Goal: Information Seeking & Learning: Learn about a topic

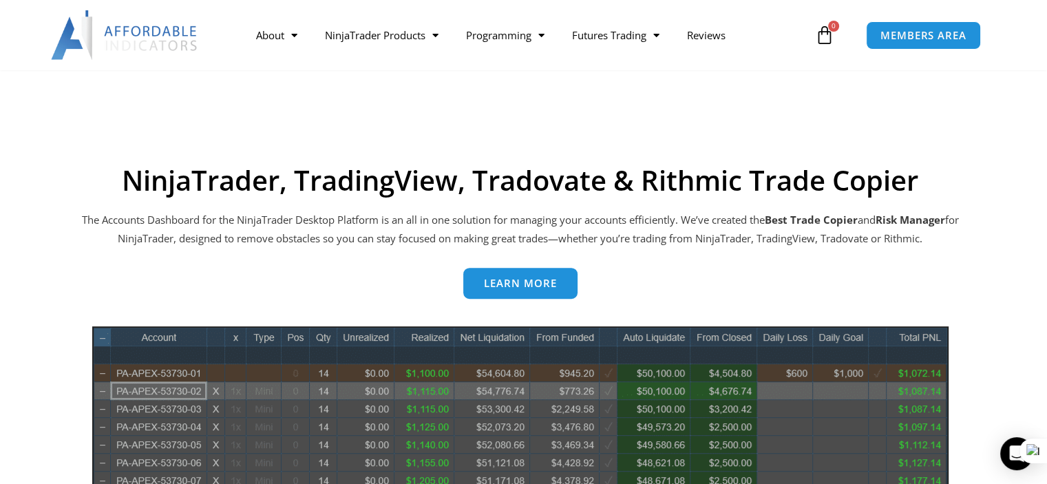
scroll to position [600, 0]
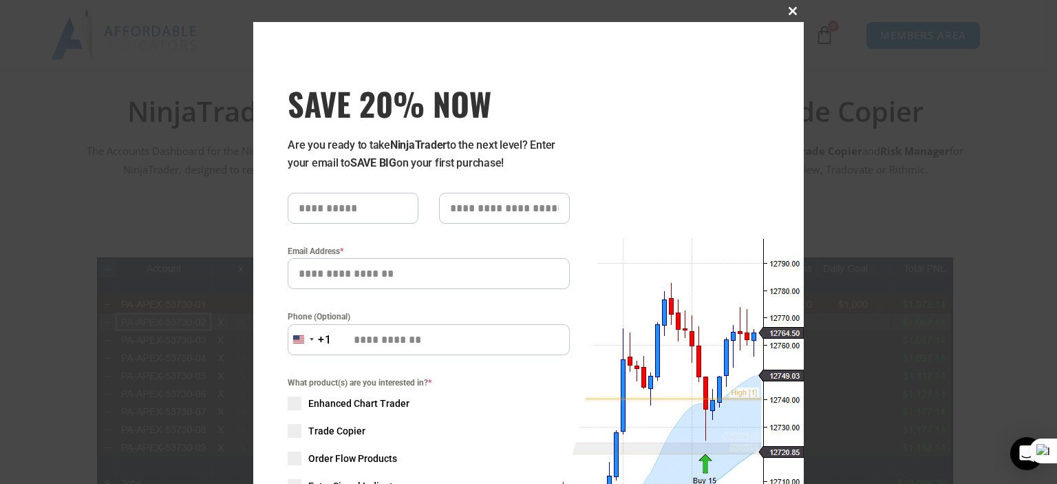
click at [782, 13] on span at bounding box center [793, 11] width 22 height 8
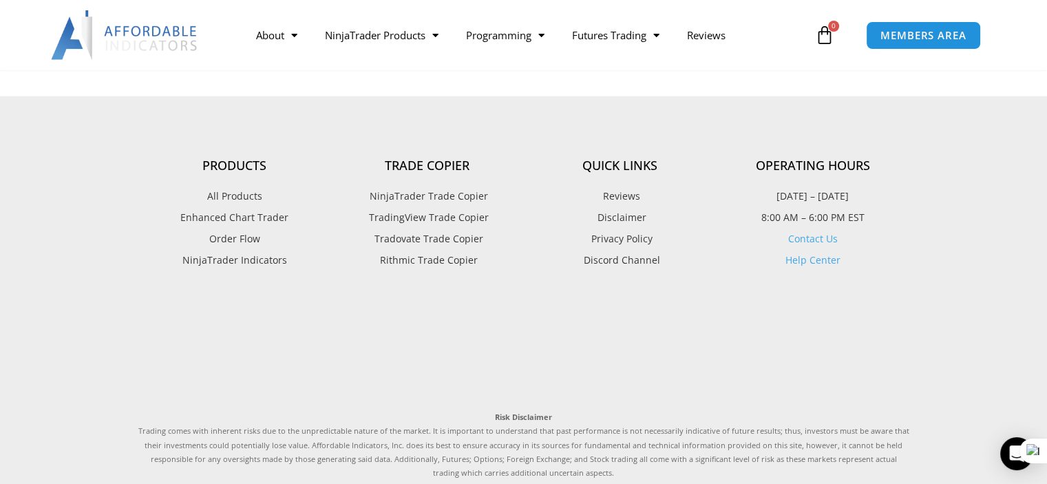
scroll to position [3834, 0]
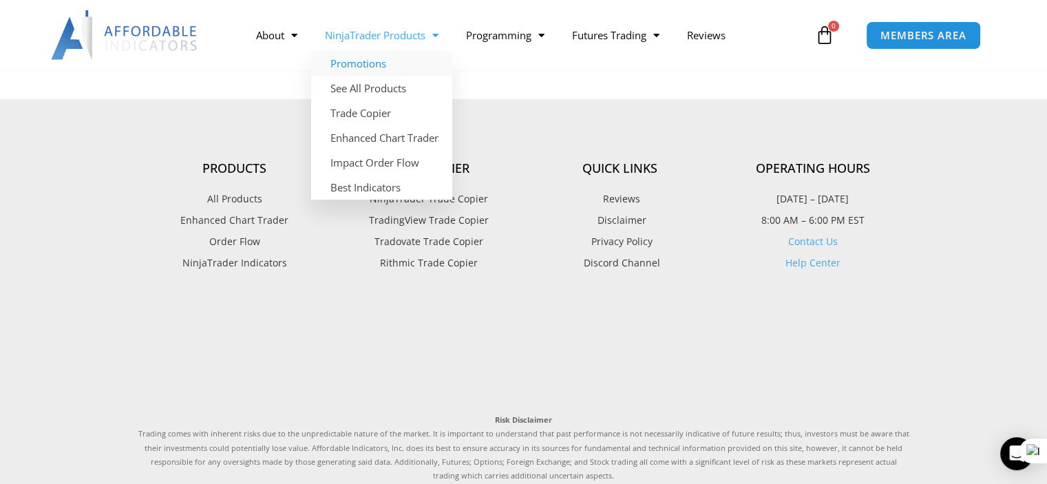
click at [388, 69] on link "Promotions" at bounding box center [381, 63] width 141 height 25
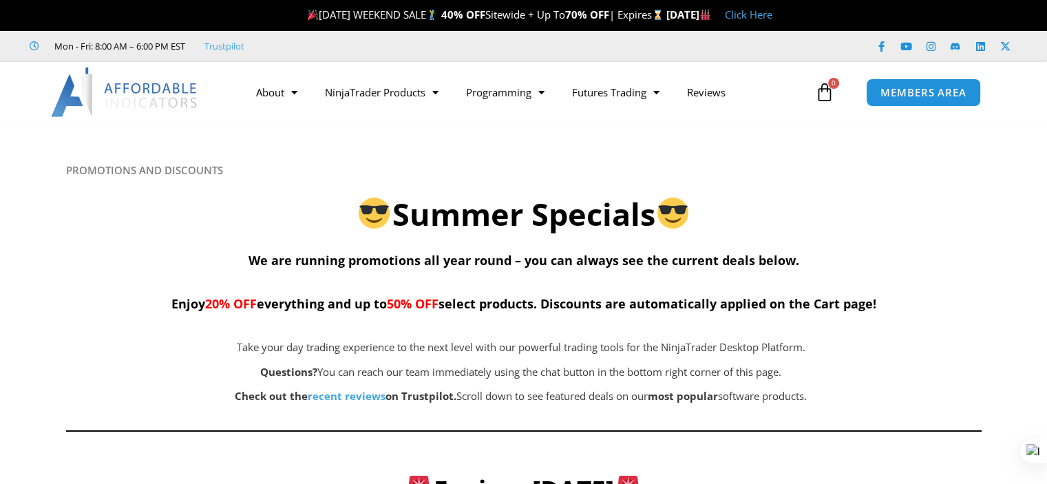
click at [424, 204] on h2 "Summer Specials" at bounding box center [523, 214] width 915 height 41
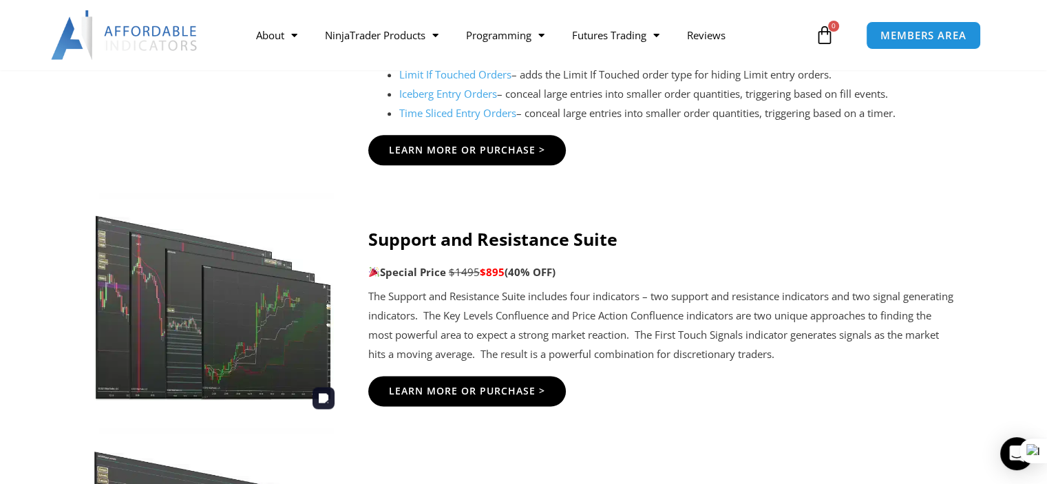
scroll to position [1720, 0]
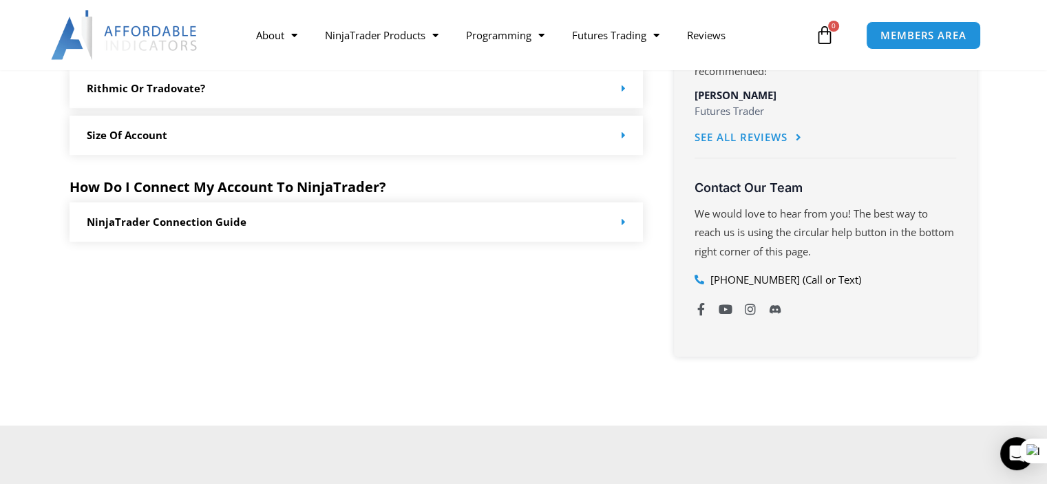
scroll to position [824, 0]
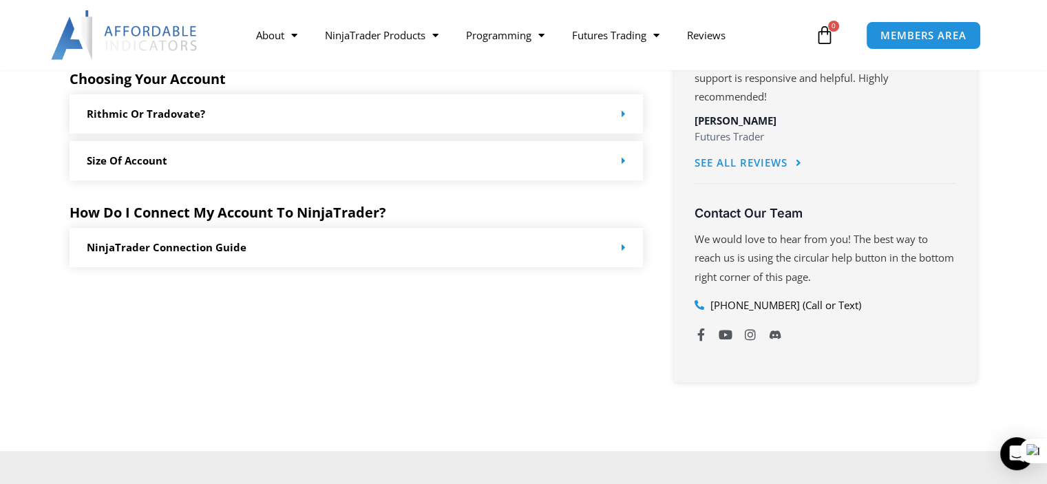
click at [461, 107] on div "Rithmic or Tradovate?" at bounding box center [356, 113] width 574 height 39
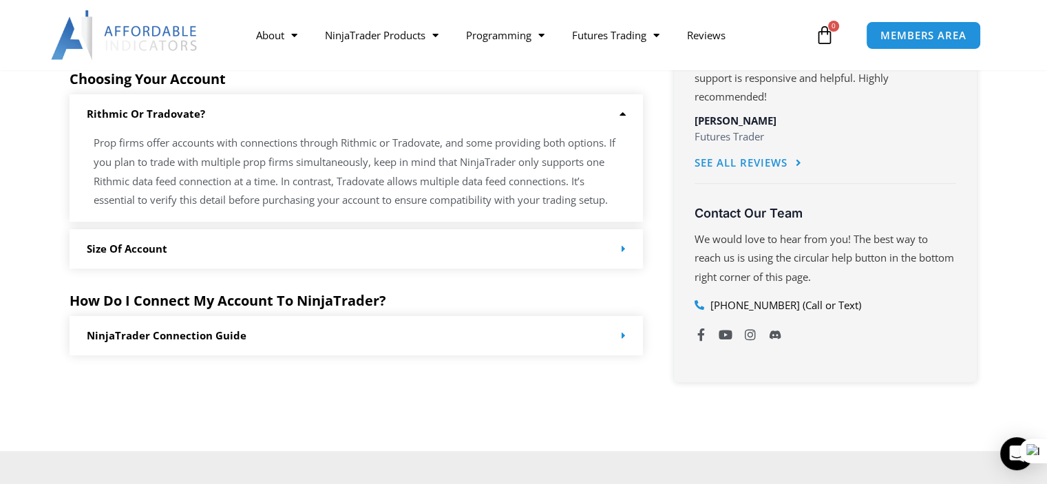
click at [475, 258] on div "Size of Account" at bounding box center [356, 248] width 574 height 39
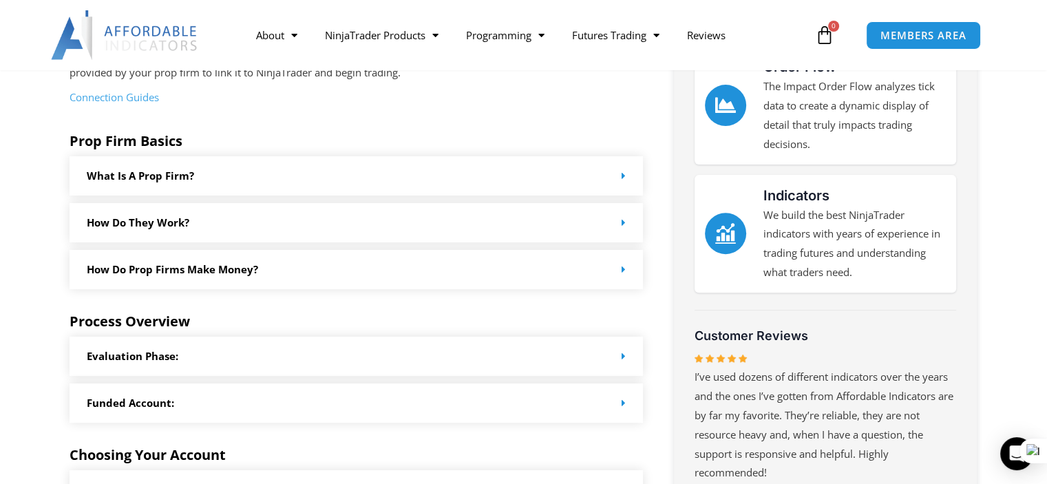
scroll to position [136, 0]
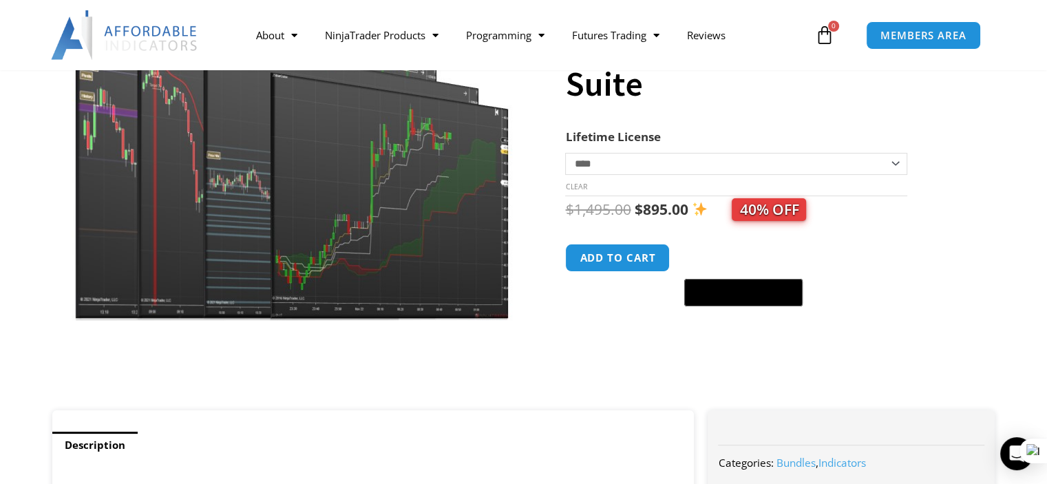
scroll to position [138, 0]
